Goal: Check status: Check status

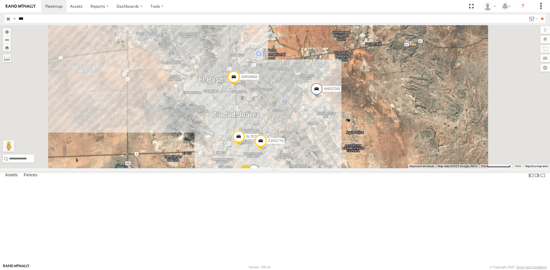
select select "**********"
click at [0, 0] on div "L728" at bounding box center [0, 0] width 0 height 0
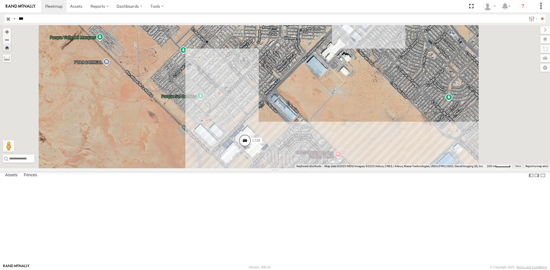
click at [251, 150] on span at bounding box center [244, 141] width 13 height 15
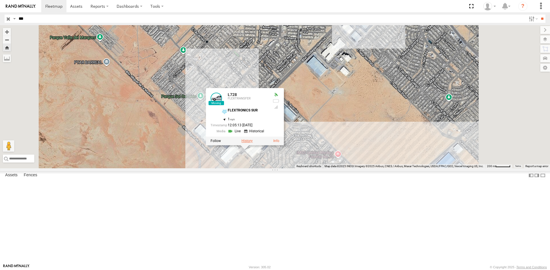
click at [252, 143] on label at bounding box center [246, 141] width 11 height 4
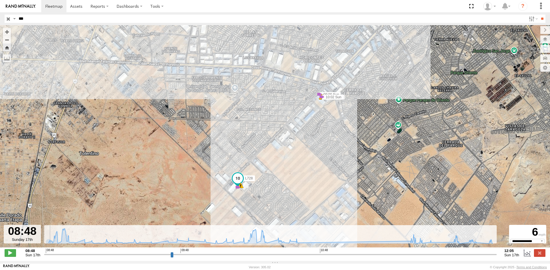
click at [47, 258] on input "range" at bounding box center [270, 254] width 453 height 5
drag, startPoint x: 47, startPoint y: 260, endPoint x: 456, endPoint y: 251, distance: 409.7
click at [456, 252] on input "range" at bounding box center [270, 254] width 453 height 5
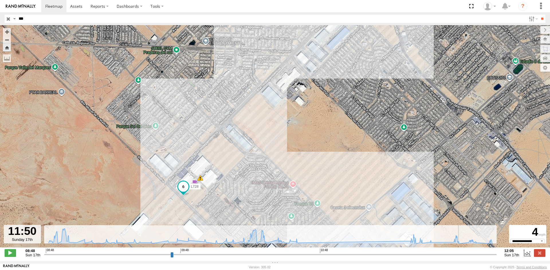
type input "**********"
click at [460, 258] on input "range" at bounding box center [270, 254] width 453 height 5
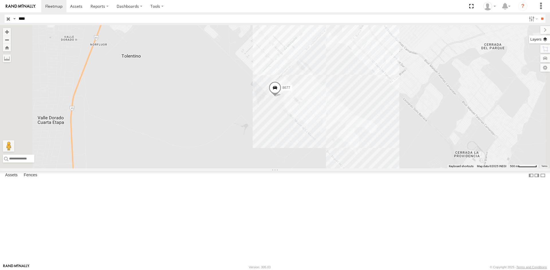
click at [545, 40] on label at bounding box center [539, 39] width 21 height 8
click at [0, 0] on div "Basemaps" at bounding box center [0, 0] width 0 height 0
click at [0, 0] on span "Basemaps" at bounding box center [0, 0] width 0 height 0
click at [0, 0] on span "Satellite + Roadmap" at bounding box center [0, 0] width 0 height 0
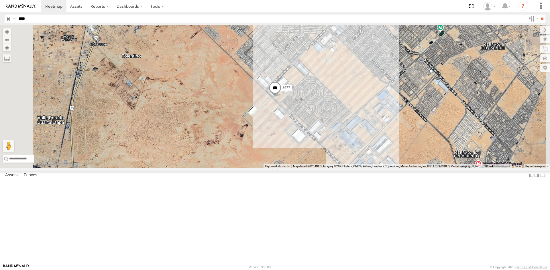
click at [281, 97] on span at bounding box center [274, 88] width 13 height 15
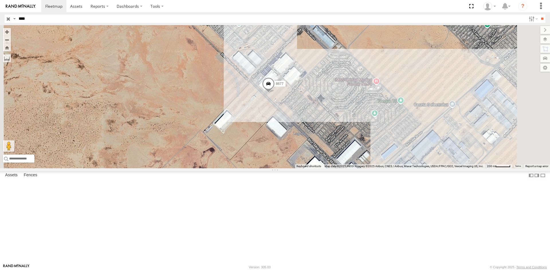
drag, startPoint x: 347, startPoint y: 167, endPoint x: 340, endPoint y: 170, distance: 7.7
click at [342, 169] on div "8677" at bounding box center [275, 96] width 550 height 143
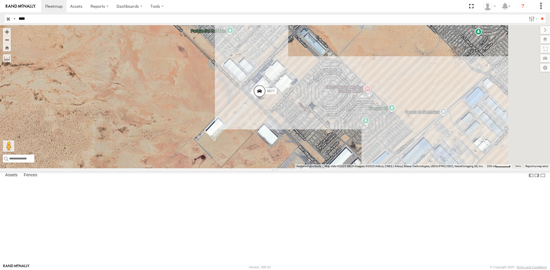
click at [266, 100] on span at bounding box center [259, 92] width 13 height 15
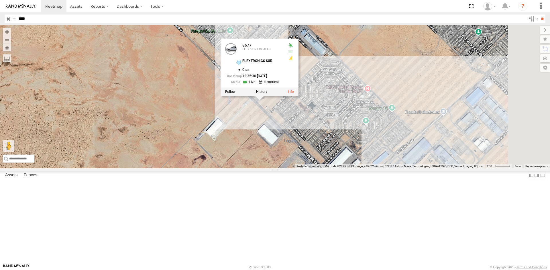
click at [293, 157] on div "8677 8677 FLEX SUR LOCALES FLEXTRONICS SUR 31.5729 , -106.40688 0 12:35:30 [DAT…" at bounding box center [275, 96] width 550 height 143
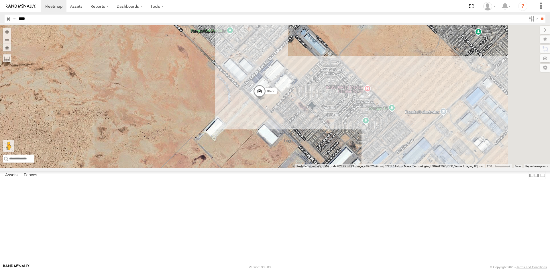
click at [30, 18] on input "****" at bounding box center [270, 19] width 509 height 8
click at [538, 15] on input "**" at bounding box center [541, 19] width 7 height 8
click at [0, 0] on div "FLEX SUR LOCALES" at bounding box center [0, 0] width 0 height 0
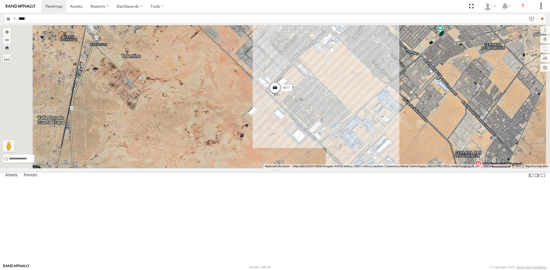
click at [0, 0] on div "8677" at bounding box center [0, 0] width 0 height 0
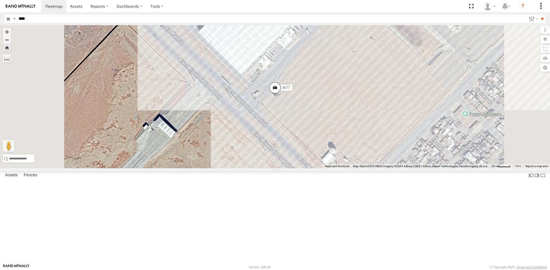
click at [281, 97] on span at bounding box center [274, 89] width 13 height 15
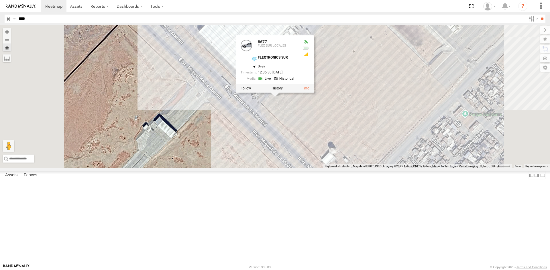
click at [241, 168] on div "8677 8677 FLEX SUR LOCALES FLEXTRONICS SUR 31.5729 , -106.40688 0 12:35:30 [DAT…" at bounding box center [275, 96] width 550 height 143
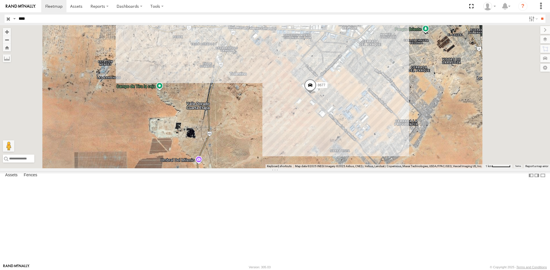
click at [0, 0] on div "FLEX SUR LOCALES" at bounding box center [0, 0] width 0 height 0
